Goal: Information Seeking & Learning: Learn about a topic

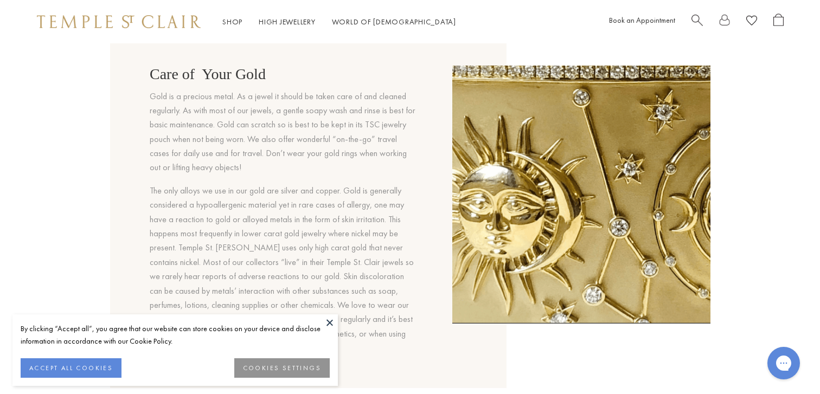
scroll to position [883, 0]
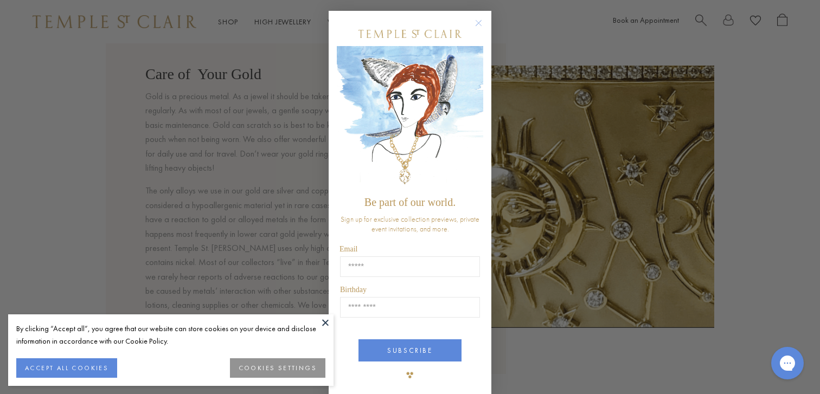
click at [473, 21] on circle "Close dialog" at bounding box center [478, 23] width 13 height 13
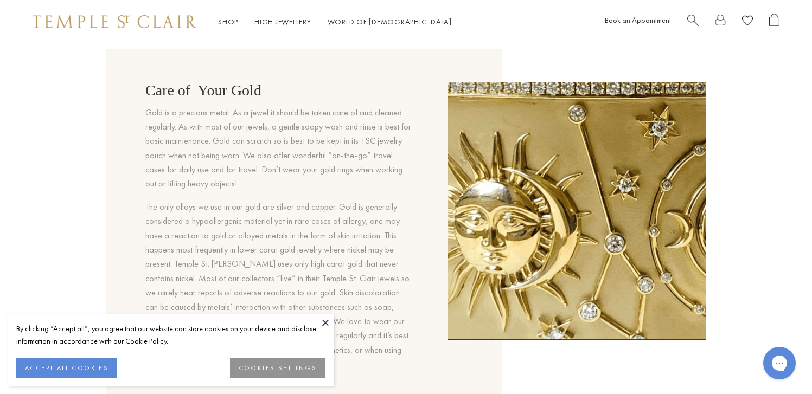
scroll to position [861, 0]
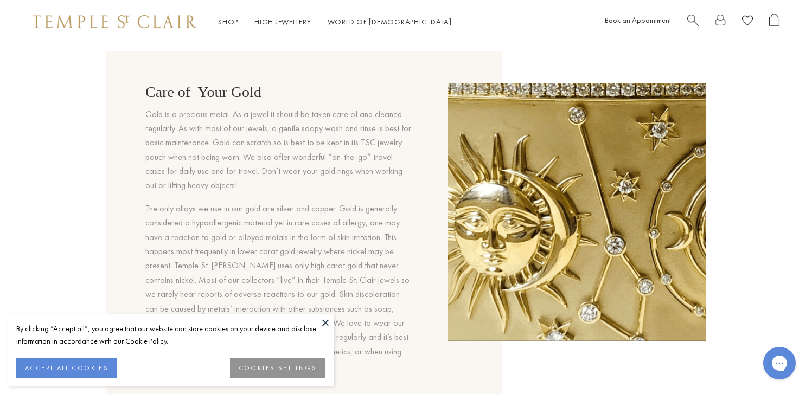
click at [517, 260] on img at bounding box center [577, 212] width 259 height 259
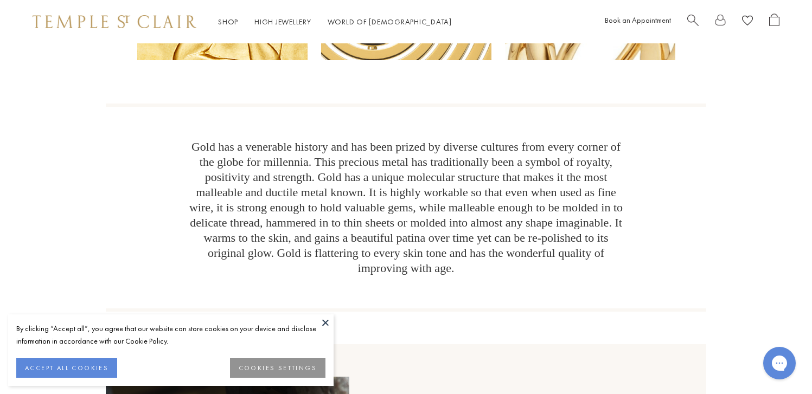
scroll to position [202, 0]
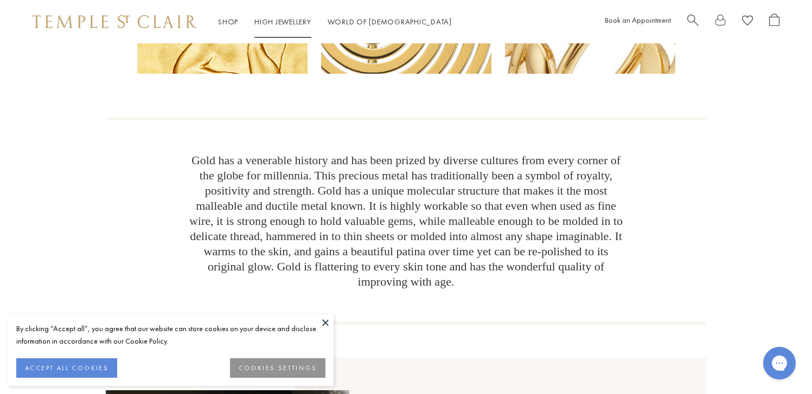
click at [279, 17] on link "High Jewellery High Jewellery" at bounding box center [282, 22] width 57 height 10
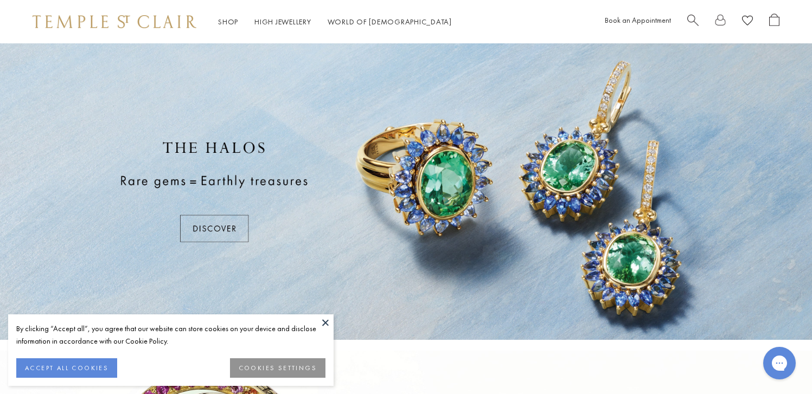
click at [324, 326] on button at bounding box center [325, 322] width 16 height 16
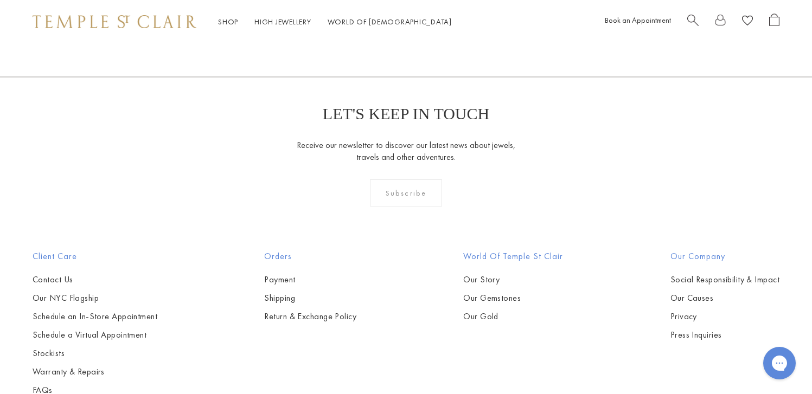
scroll to position [936, 0]
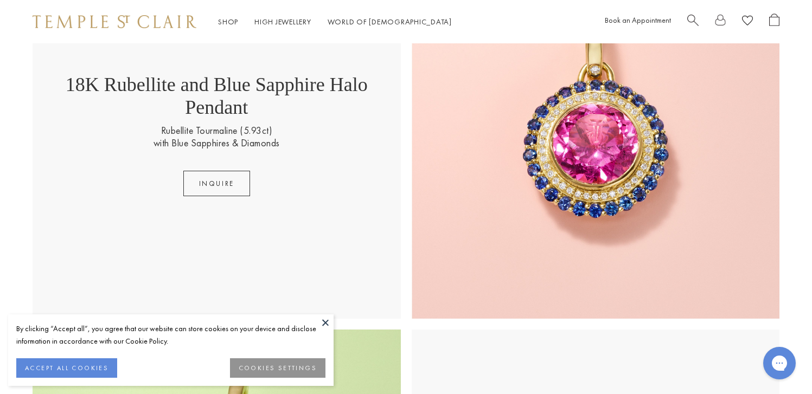
scroll to position [419, 0]
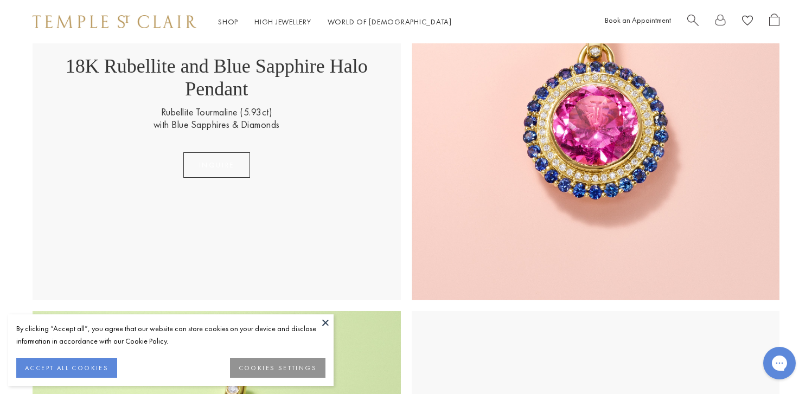
click at [220, 178] on button "inquire" at bounding box center [216, 164] width 67 height 25
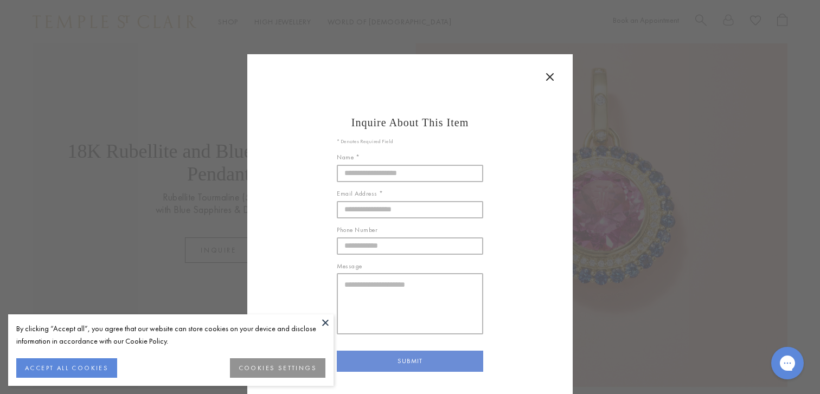
click at [543, 76] on icon at bounding box center [549, 76] width 13 height 13
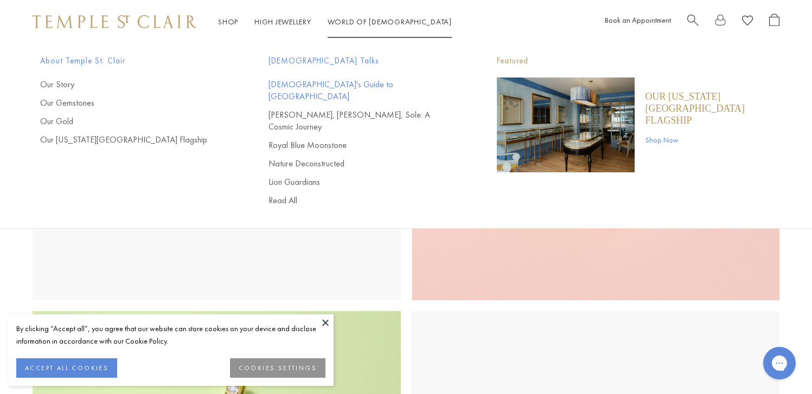
click at [331, 83] on link "[DEMOGRAPHIC_DATA]'s Guide to [GEOGRAPHIC_DATA]" at bounding box center [360, 91] width 185 height 24
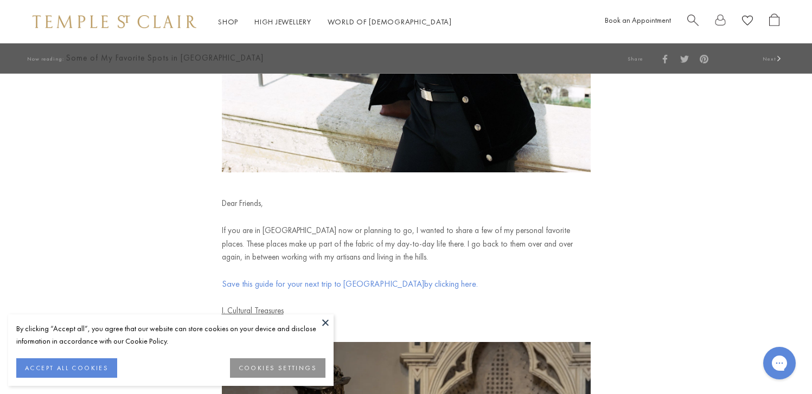
scroll to position [319, 0]
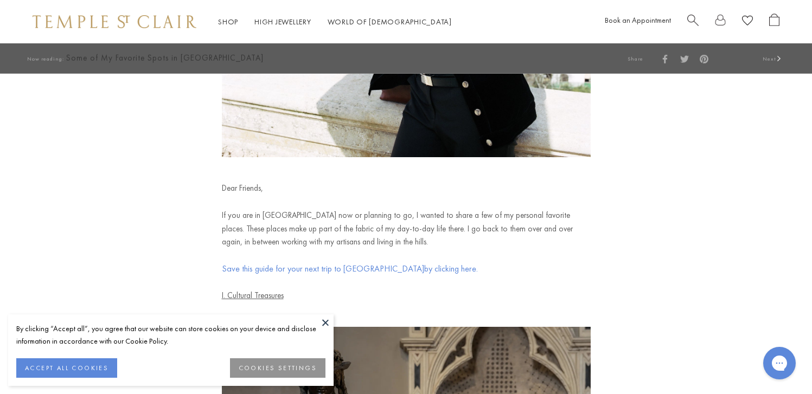
click at [363, 265] on span "Save this guide for your next trip to Florence" at bounding box center [323, 268] width 202 height 11
